Goal: Task Accomplishment & Management: Complete application form

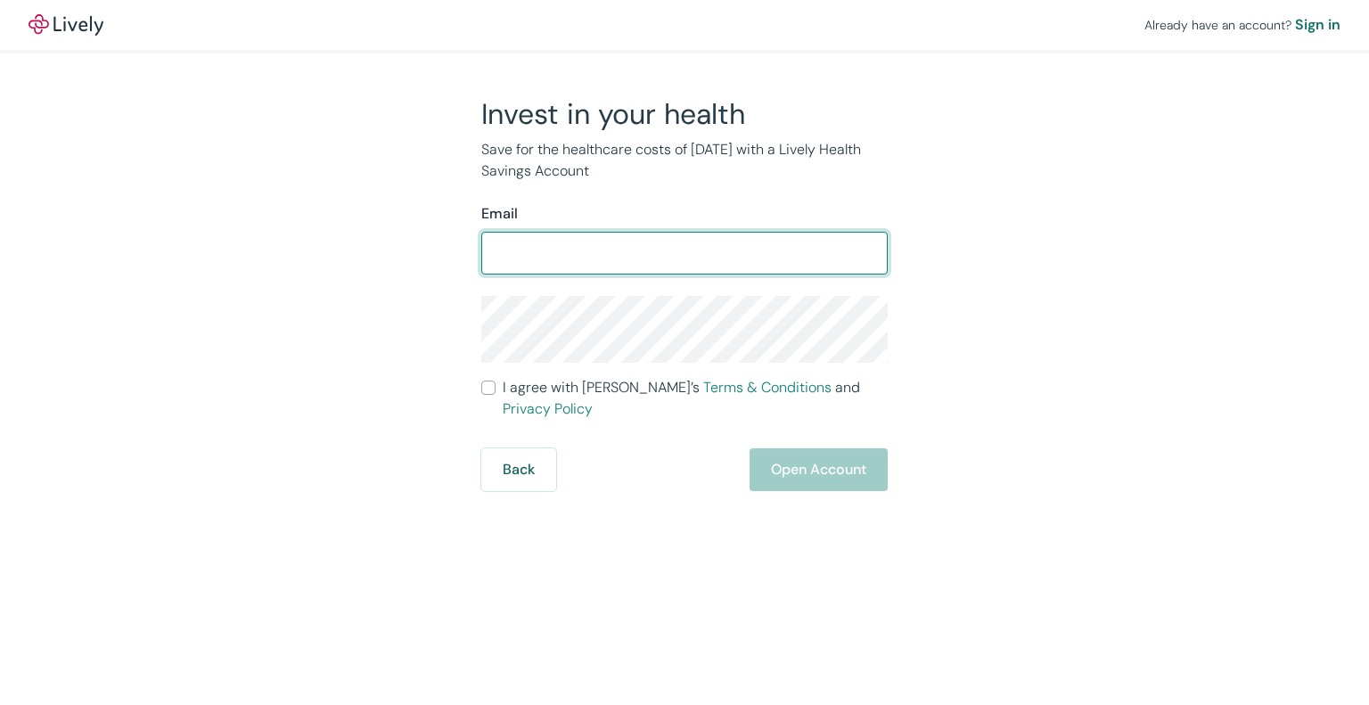
click at [748, 253] on input "Email" at bounding box center [684, 253] width 406 height 36
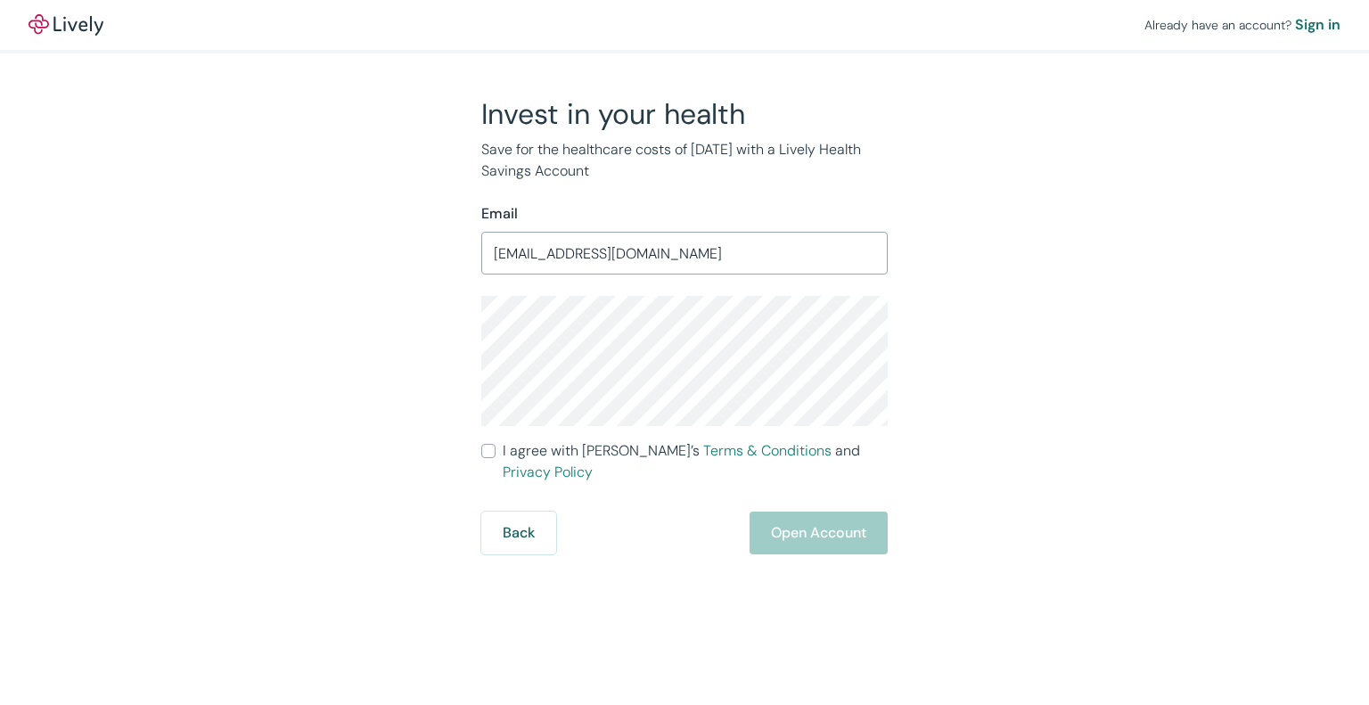
click at [713, 251] on input "[EMAIL_ADDRESS][DOMAIN_NAME]" at bounding box center [684, 253] width 406 height 36
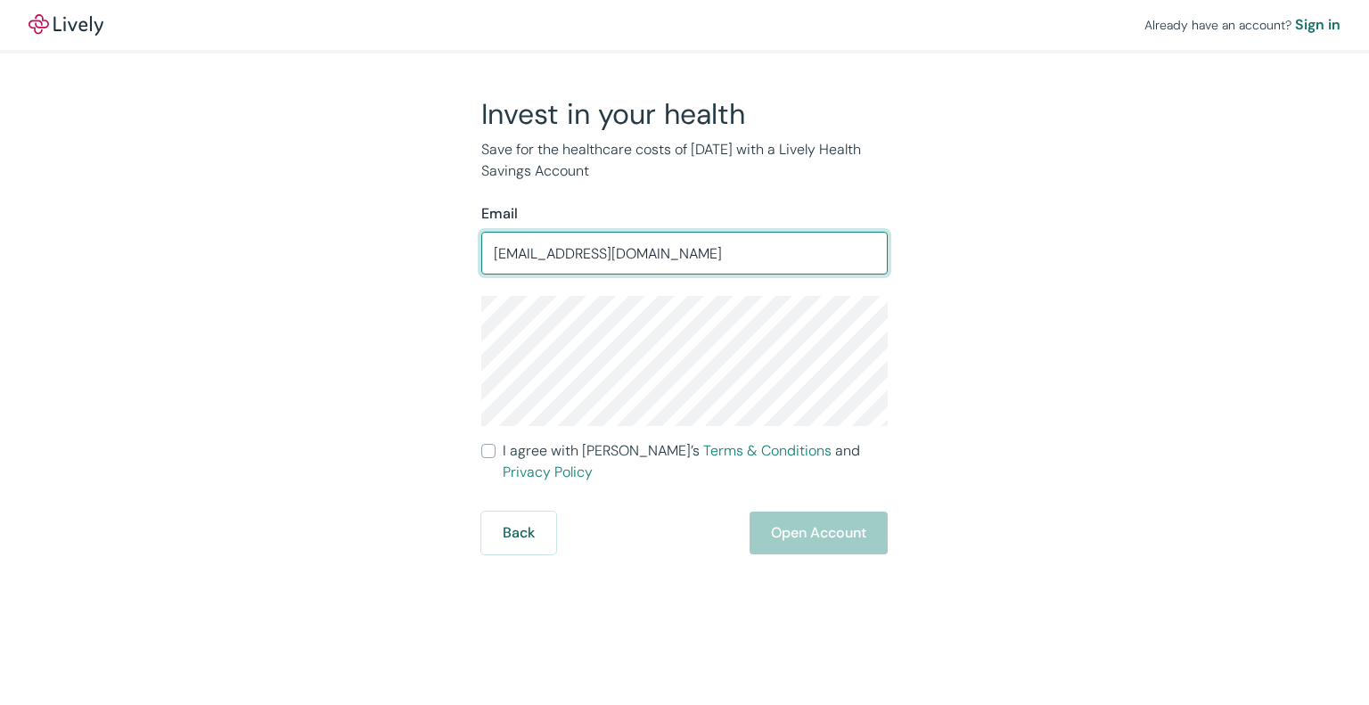
click at [713, 251] on input "[EMAIL_ADDRESS][DOMAIN_NAME]" at bounding box center [684, 253] width 406 height 36
type input "[EMAIL_ADDRESS][DOMAIN_NAME]"
click at [489, 451] on input "I agree with Lively’s Terms & Conditions and Privacy Policy" at bounding box center [488, 451] width 14 height 14
checkbox input "true"
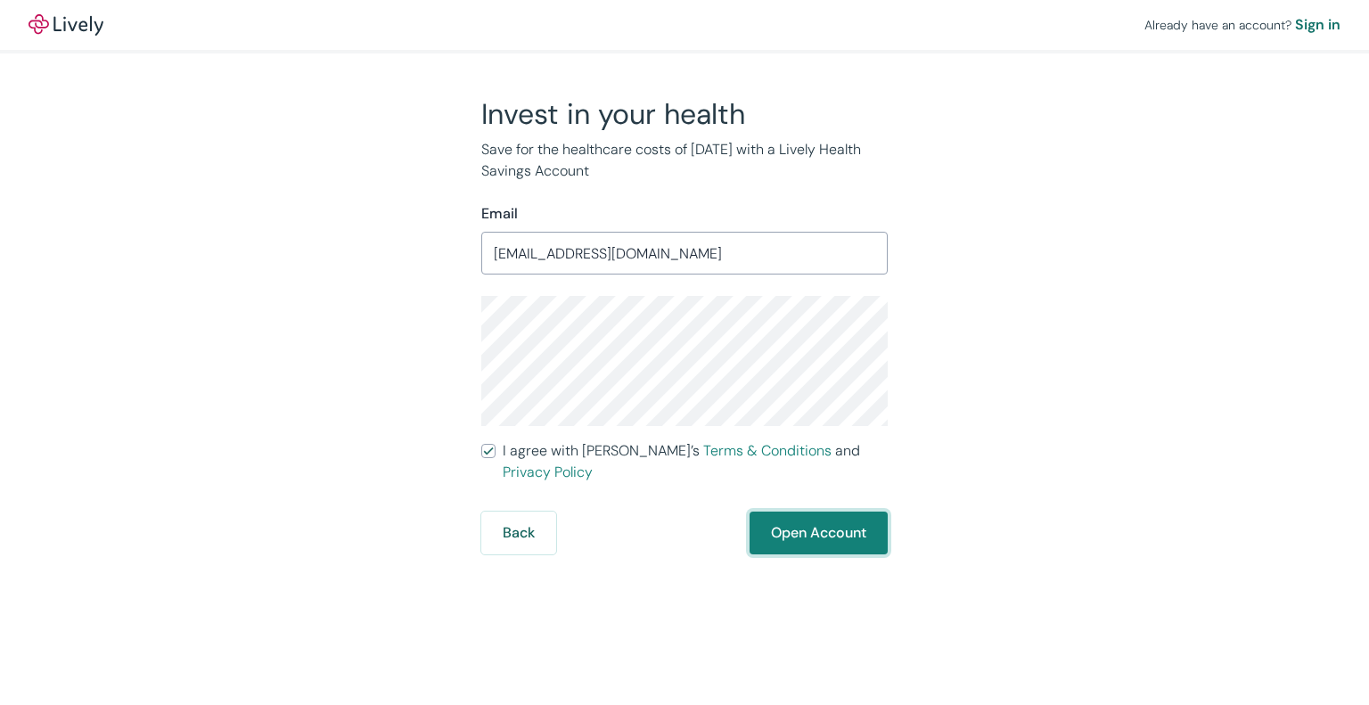
click at [804, 521] on button "Open Account" at bounding box center [819, 533] width 138 height 43
